Goal: Task Accomplishment & Management: Manage account settings

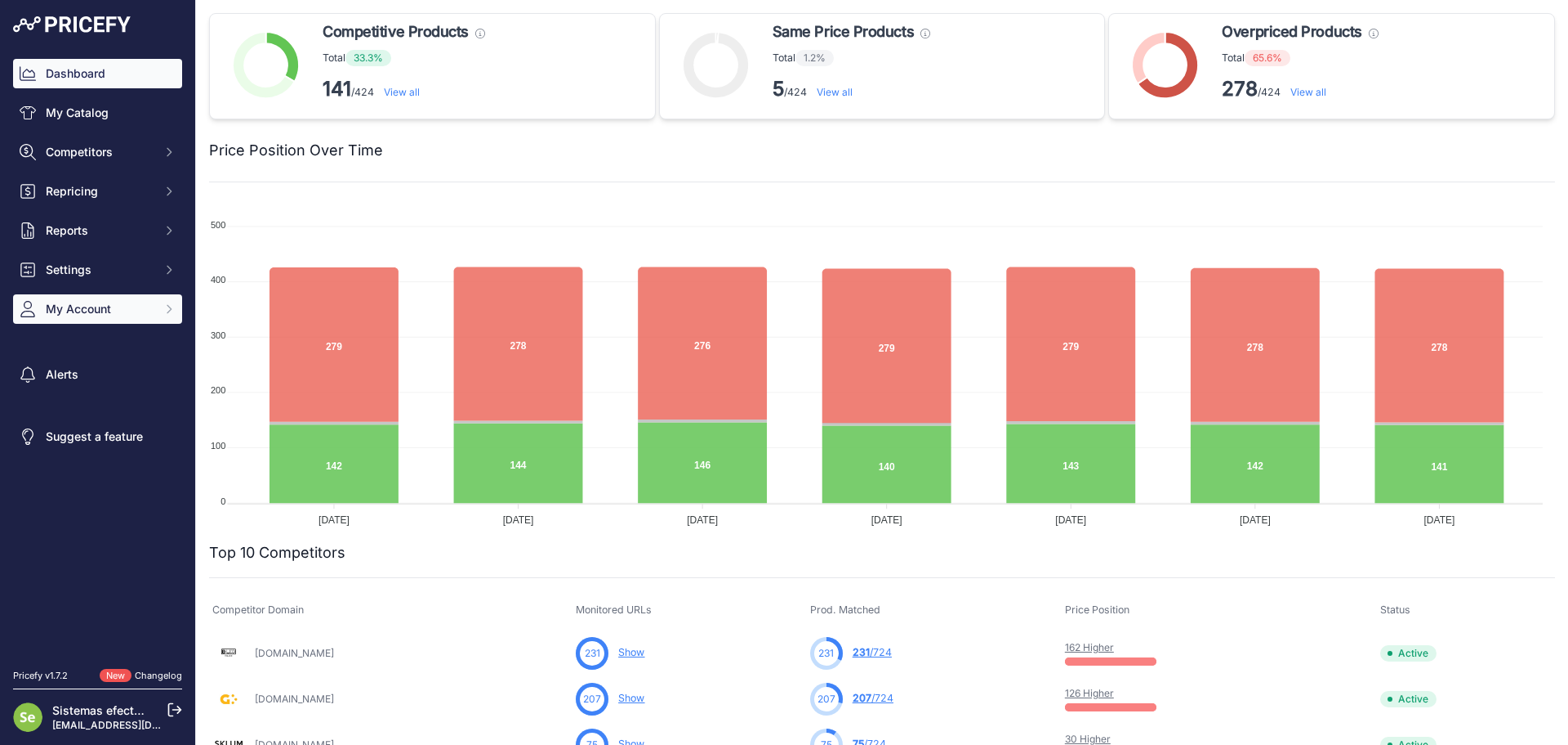
click at [97, 320] on button "My Account" at bounding box center [98, 309] width 169 height 30
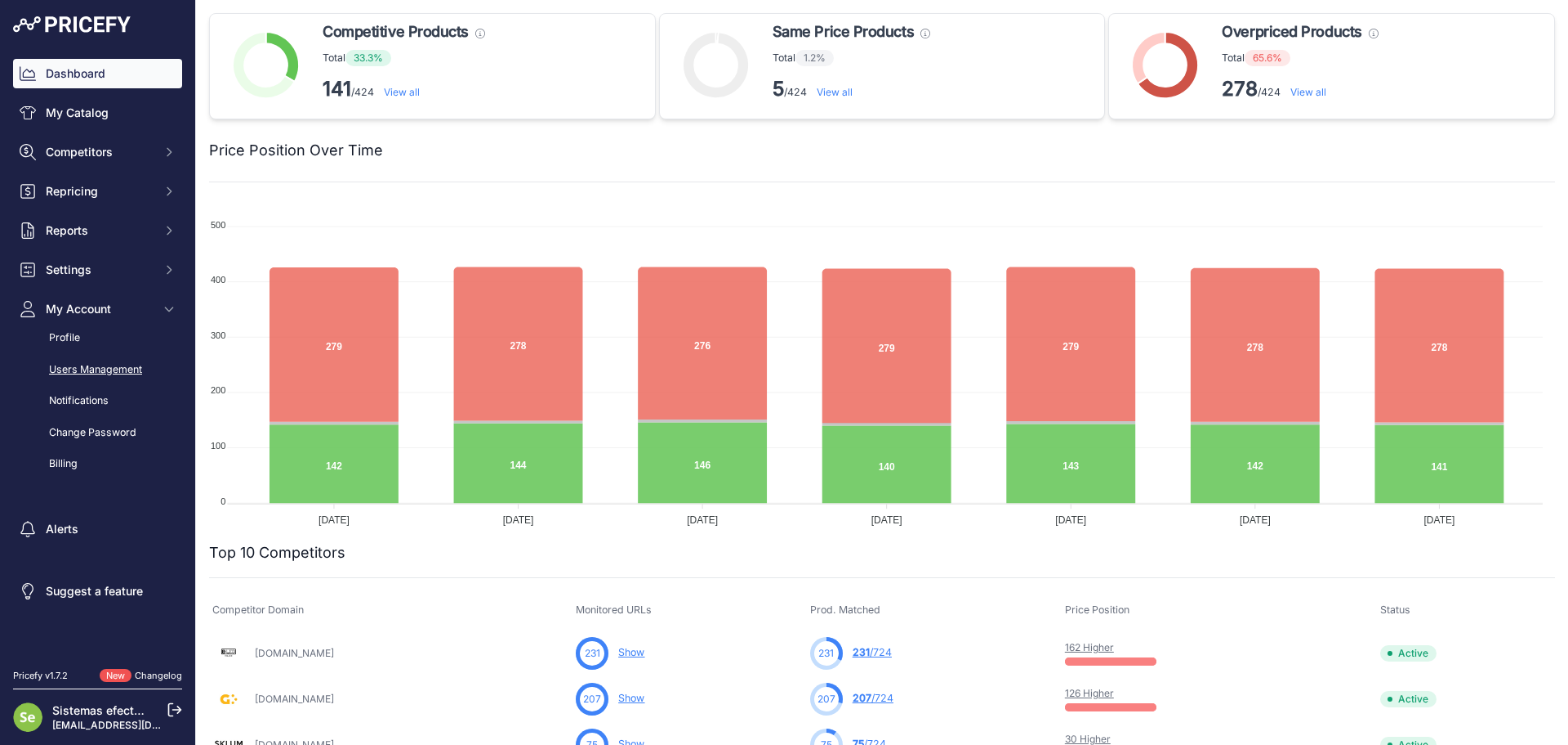
click at [84, 371] on link "Users Management" at bounding box center [98, 370] width 169 height 29
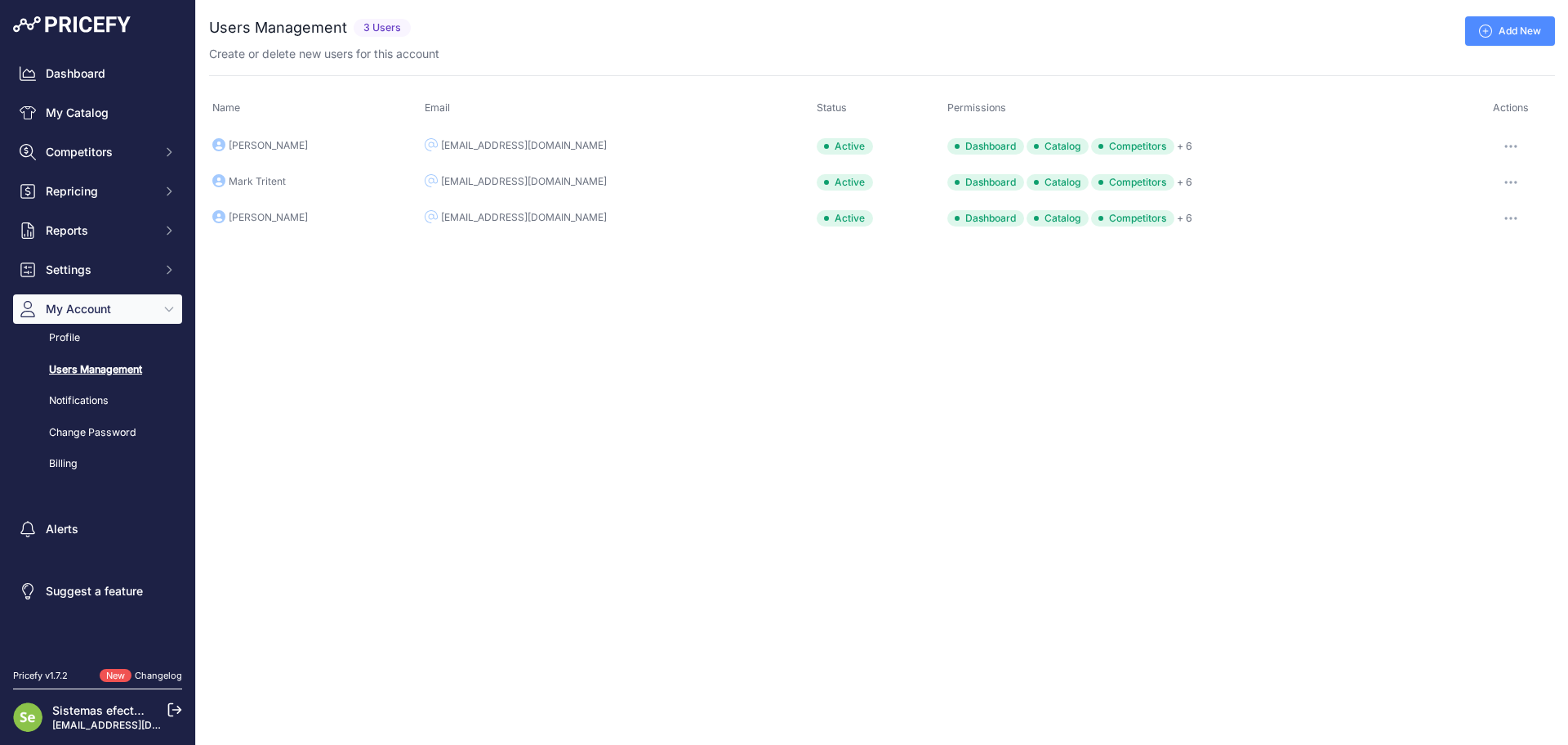
drag, startPoint x: 578, startPoint y: 151, endPoint x: 430, endPoint y: 148, distance: 148.0
click at [430, 148] on td "jsiscar+francia@efectoled.com" at bounding box center [618, 145] width 392 height 36
copy div "jsiscar+francia@efectoled.com"
